Goal: Complete application form: Complete application form

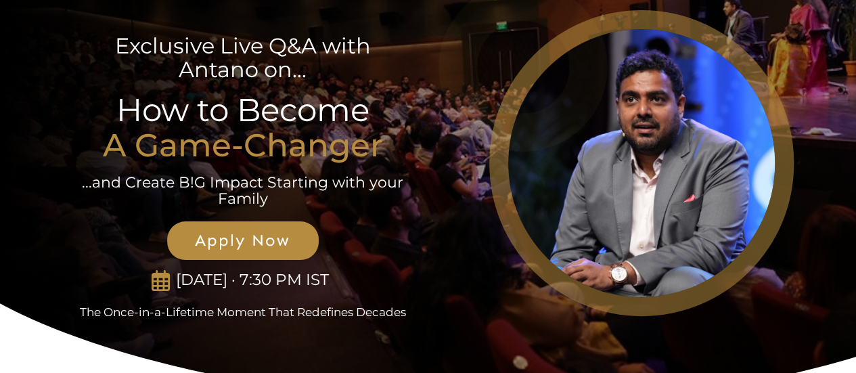
scroll to position [27, 0]
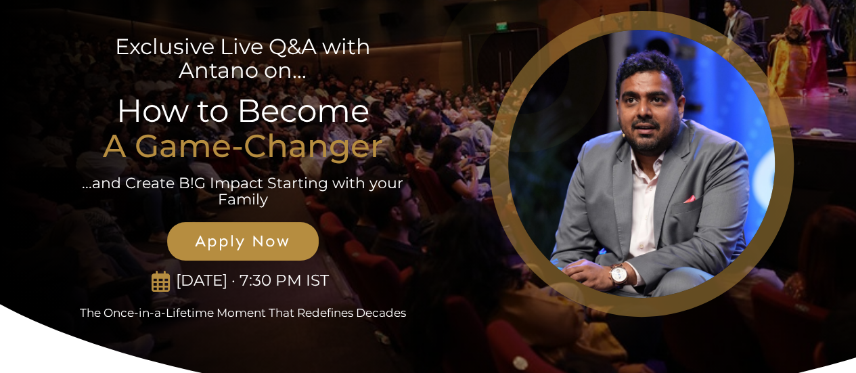
click at [524, 195] on div at bounding box center [641, 163] width 303 height 304
click at [267, 248] on span "Apply Now" at bounding box center [243, 241] width 122 height 20
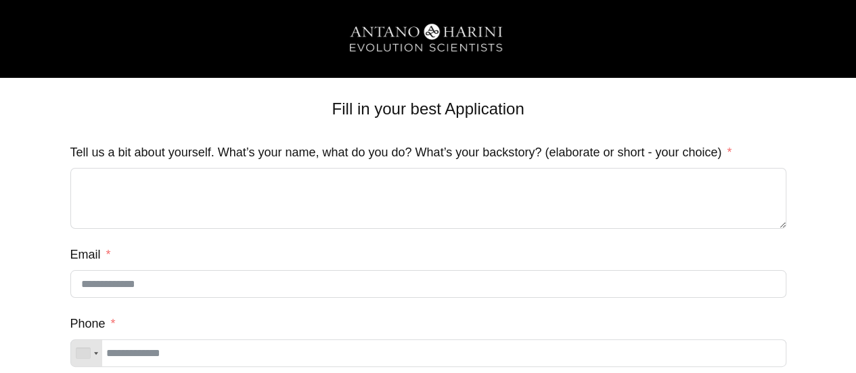
click at [295, 170] on textarea "Tell us a bit about yourself. What’s your name, what do you do? What’s your bac…" at bounding box center [428, 198] width 716 height 61
